Goal: Task Accomplishment & Management: Manage account settings

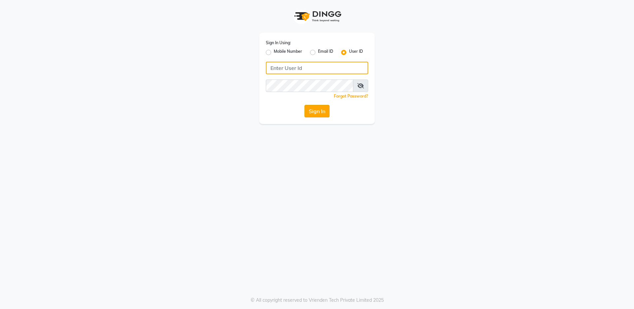
type input "salon82"
click at [313, 112] on button "Sign In" at bounding box center [317, 111] width 25 height 13
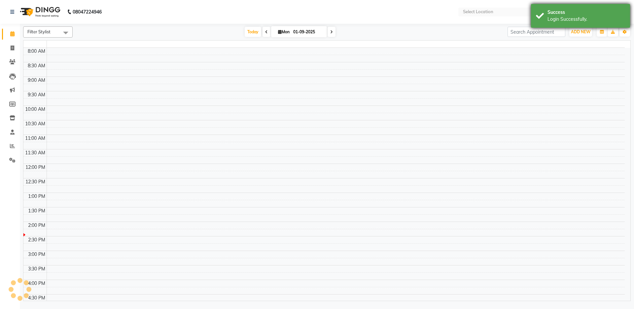
select select "en"
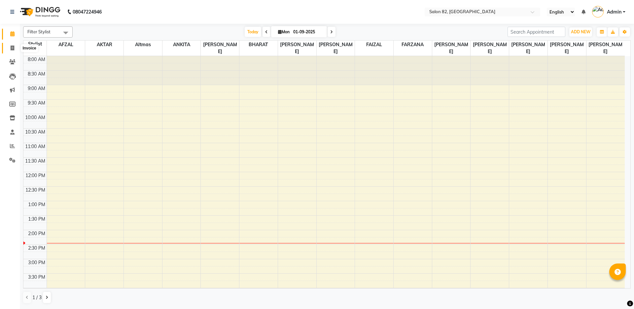
click at [12, 49] on icon at bounding box center [13, 48] width 4 height 5
select select "service"
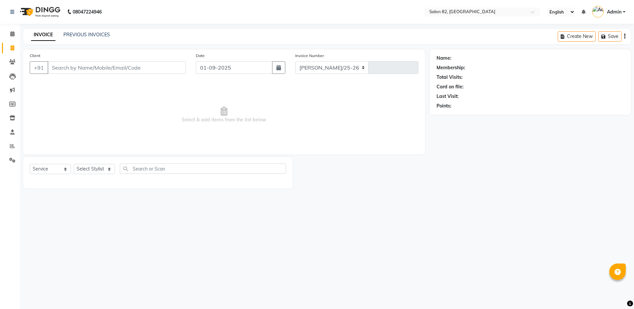
select select "8702"
type input "0438"
click at [94, 29] on div "INVOICE PREVIOUS INVOICES Create New Save" at bounding box center [327, 37] width 608 height 16
click at [12, 48] on icon at bounding box center [13, 48] width 4 height 5
select select "service"
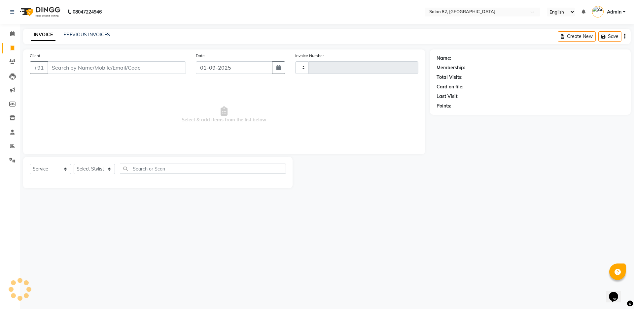
type input "0438"
select select "8702"
click at [68, 35] on link "PREVIOUS INVOICES" at bounding box center [86, 35] width 47 height 6
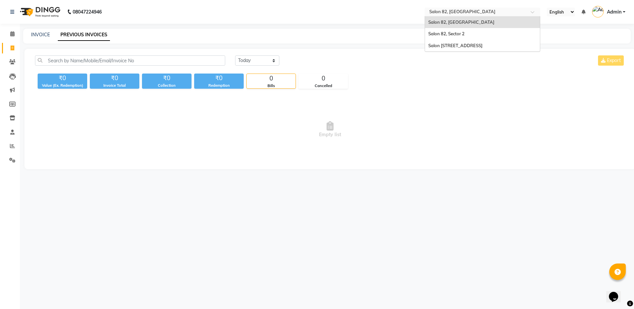
click at [438, 12] on input "text" at bounding box center [476, 12] width 96 height 7
click at [443, 31] on span "Salon 82, Sector 2" at bounding box center [446, 33] width 36 height 5
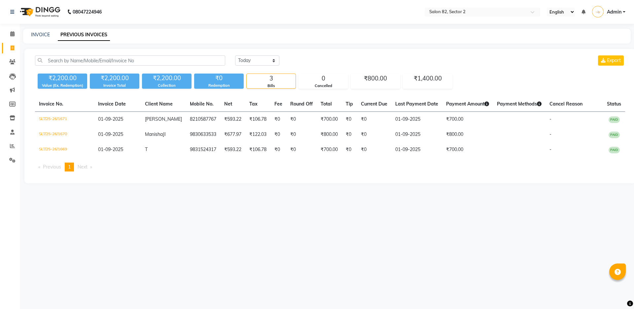
select select "en"
click at [268, 60] on select "[DATE] [DATE] Custom Range" at bounding box center [257, 60] width 44 height 10
click at [235, 55] on select "[DATE] [DATE] Custom Range" at bounding box center [257, 60] width 44 height 10
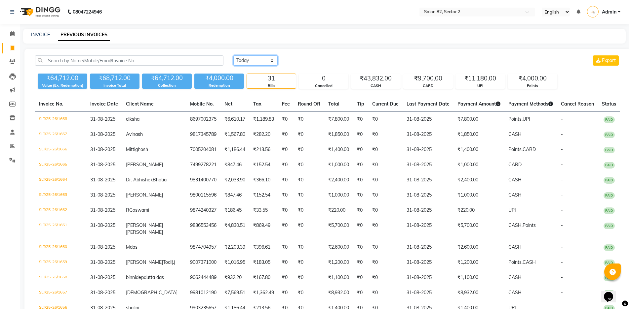
click at [261, 60] on select "[DATE] [DATE] Custom Range" at bounding box center [255, 60] width 44 height 10
select select "range"
click at [233, 55] on select "[DATE] [DATE] Custom Range" at bounding box center [255, 60] width 44 height 10
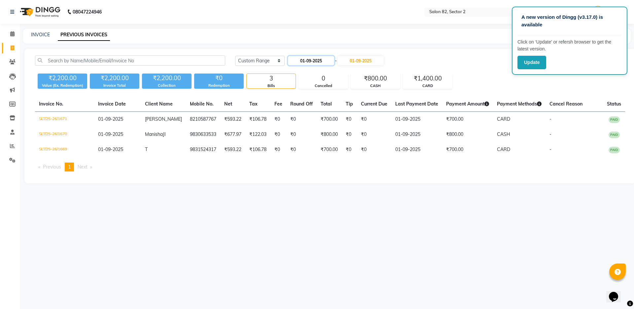
click at [315, 61] on input "01-09-2025" at bounding box center [311, 60] width 46 height 9
select select "9"
select select "2025"
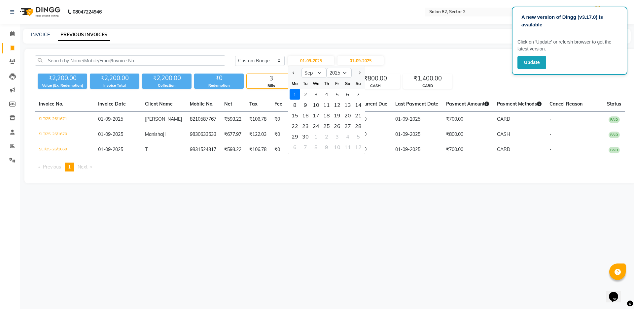
drag, startPoint x: 293, startPoint y: 77, endPoint x: 294, endPoint y: 83, distance: 5.8
click at [292, 77] on button "Previous month" at bounding box center [294, 73] width 6 height 11
select select "8"
drag, startPoint x: 339, startPoint y: 95, endPoint x: 343, endPoint y: 95, distance: 3.7
click at [340, 95] on div "1" at bounding box center [337, 94] width 11 height 11
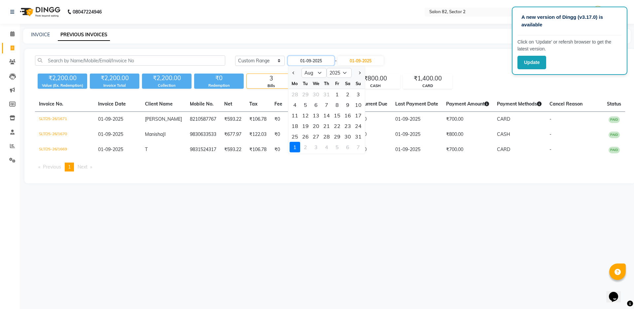
type input "[DATE]"
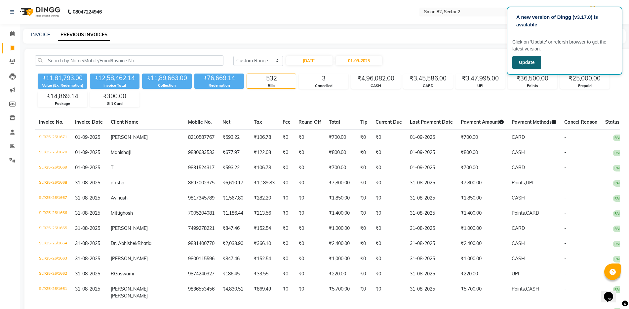
click at [532, 59] on button "Update" at bounding box center [526, 63] width 29 height 14
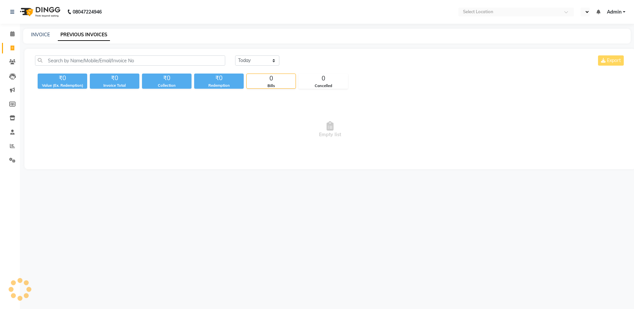
select select "en"
